Goal: Check status: Check status

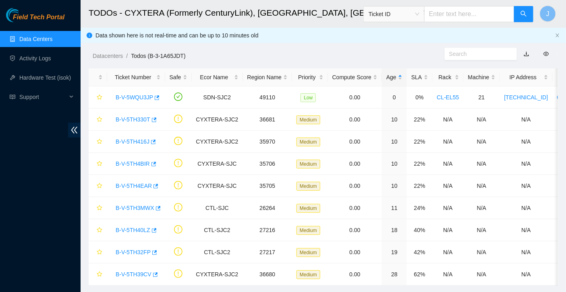
scroll to position [207, 0]
click at [30, 41] on link "Data Centers" at bounding box center [35, 39] width 33 height 6
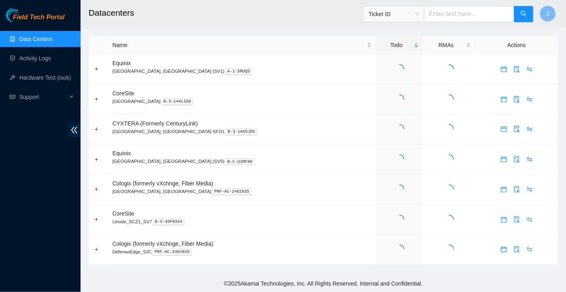
click at [455, 9] on input "text" at bounding box center [469, 14] width 90 height 16
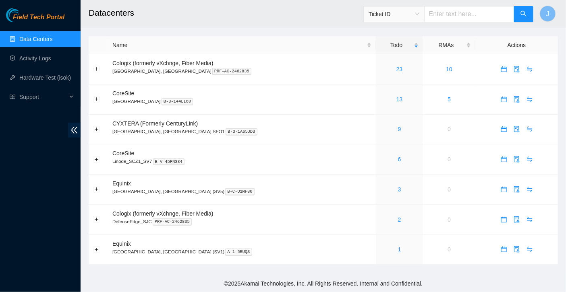
paste input "B-V-5W6NPY0"
type input "B-V-5W6NPY0"
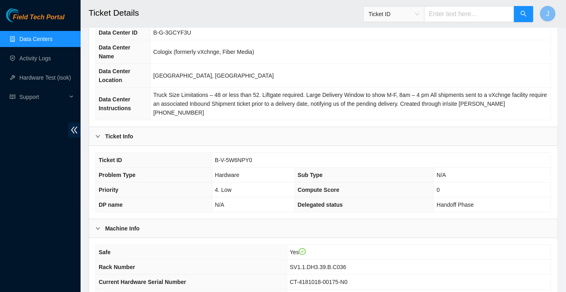
scroll to position [239, 0]
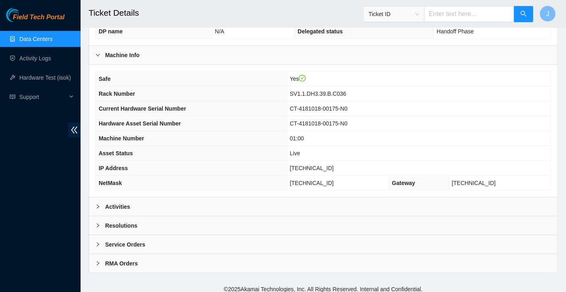
click at [125, 221] on b "Resolutions" at bounding box center [121, 225] width 32 height 9
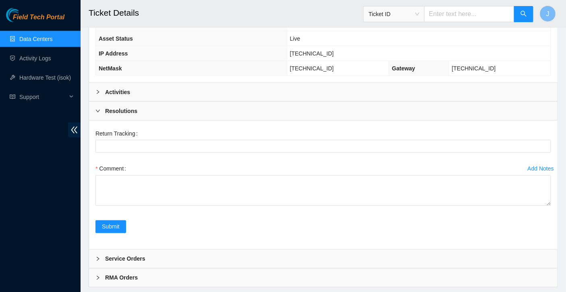
scroll to position [355, 0]
click at [120, 87] on b "Activities" at bounding box center [117, 91] width 25 height 9
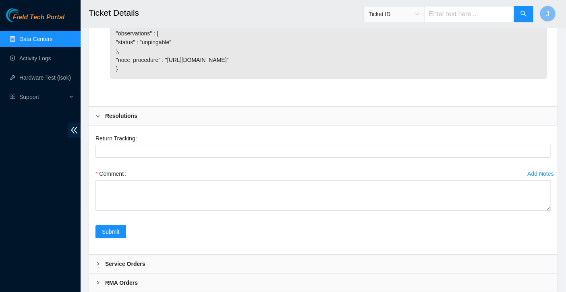
scroll to position [940, 0]
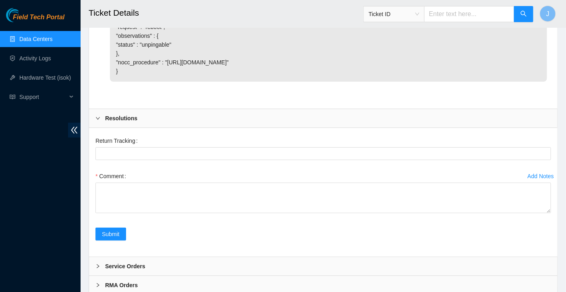
click at [104, 123] on div at bounding box center [100, 118] width 10 height 9
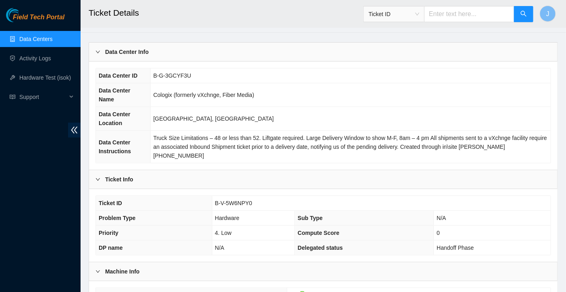
scroll to position [0, 0]
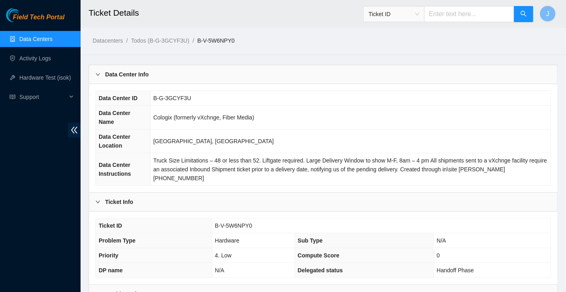
click at [39, 40] on link "Data Centers" at bounding box center [35, 39] width 33 height 6
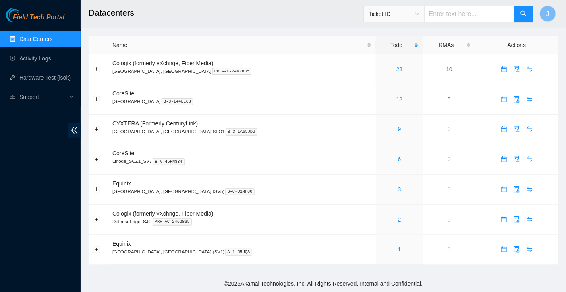
click at [35, 39] on link "Data Centers" at bounding box center [35, 39] width 33 height 6
click at [398, 128] on link "9" at bounding box center [399, 129] width 3 height 6
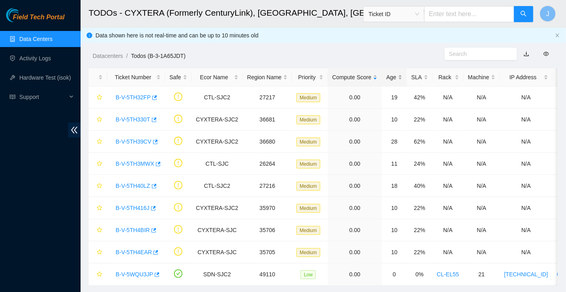
click at [394, 79] on div "Age" at bounding box center [394, 77] width 16 height 9
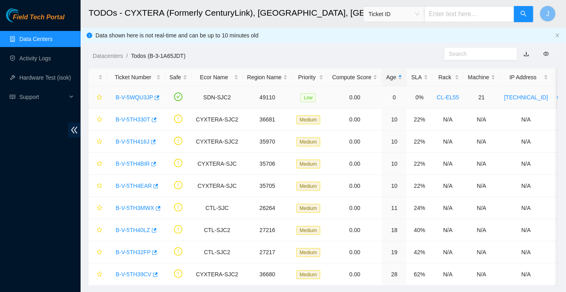
click at [126, 97] on link "B-V-5WQU3JP" at bounding box center [134, 97] width 37 height 6
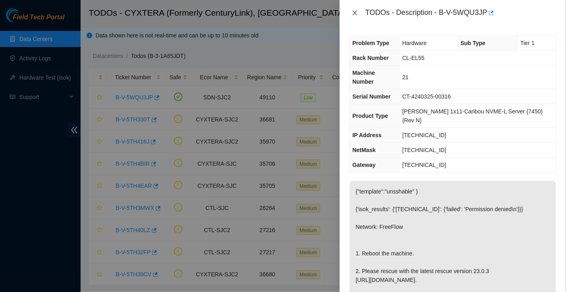
click at [355, 12] on icon "close" at bounding box center [354, 12] width 4 height 5
